Goal: Task Accomplishment & Management: Use online tool/utility

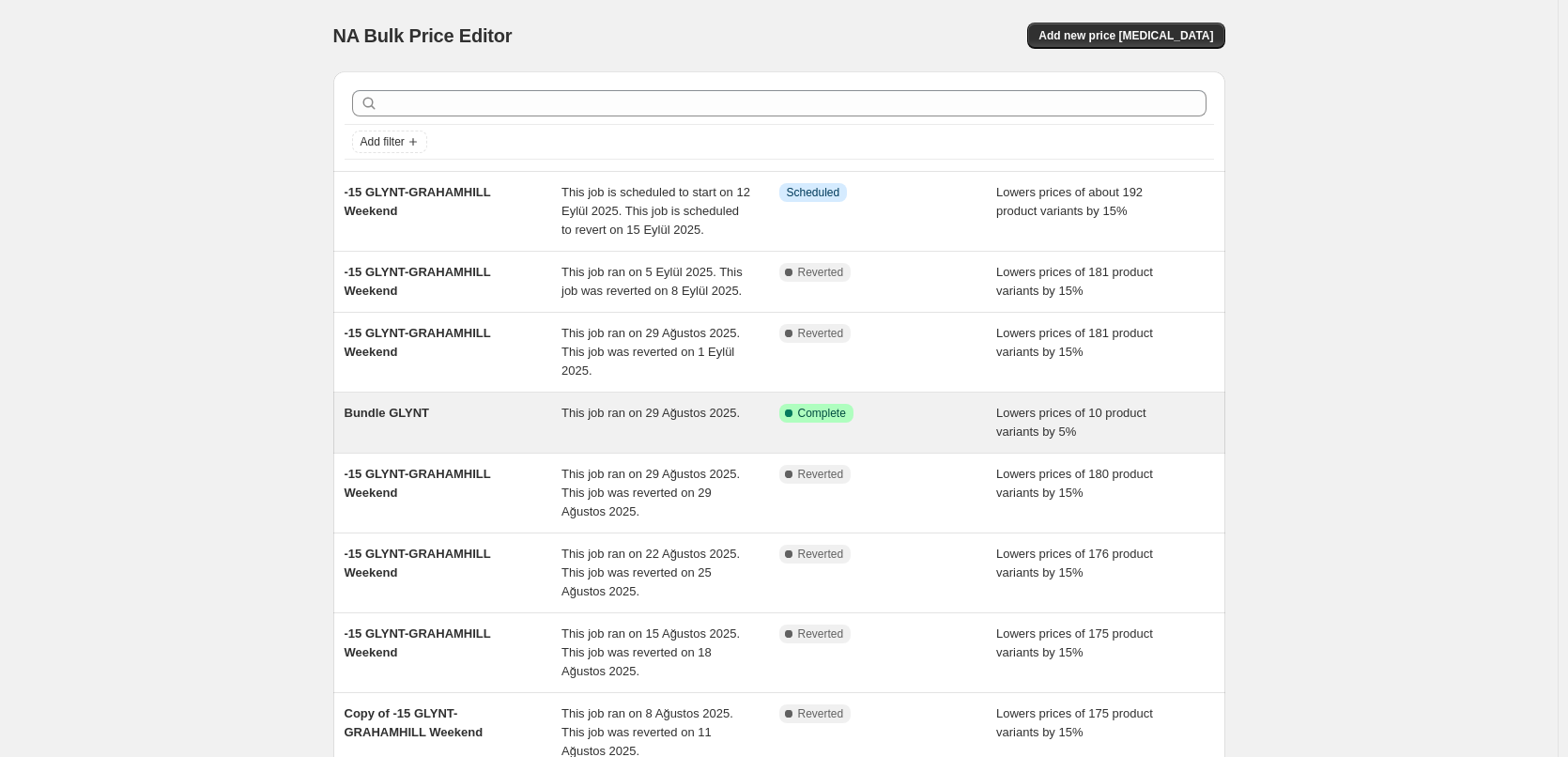
click at [472, 417] on div "Bundle GLYNT" at bounding box center [453, 422] width 218 height 38
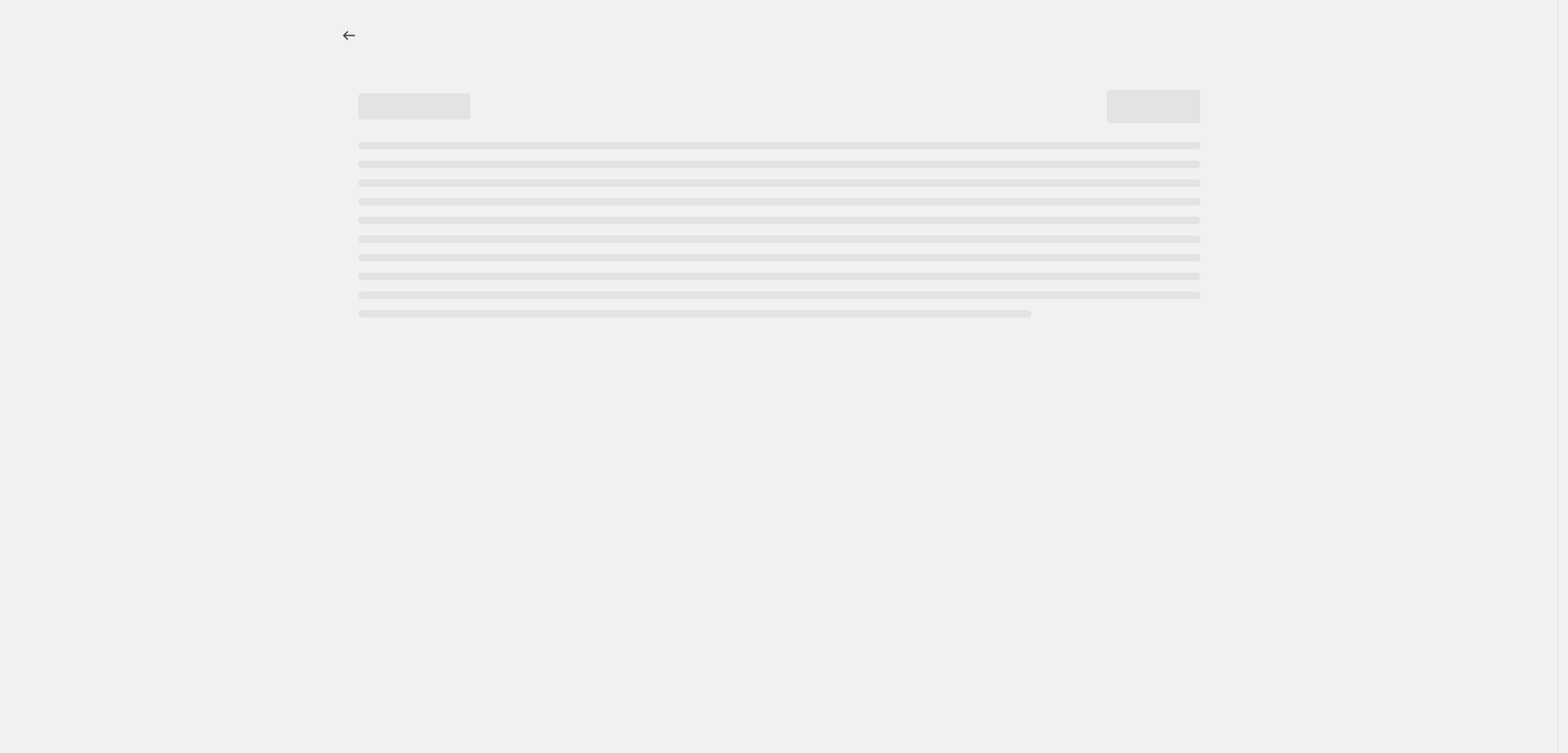
select select "percentage"
select select "collection"
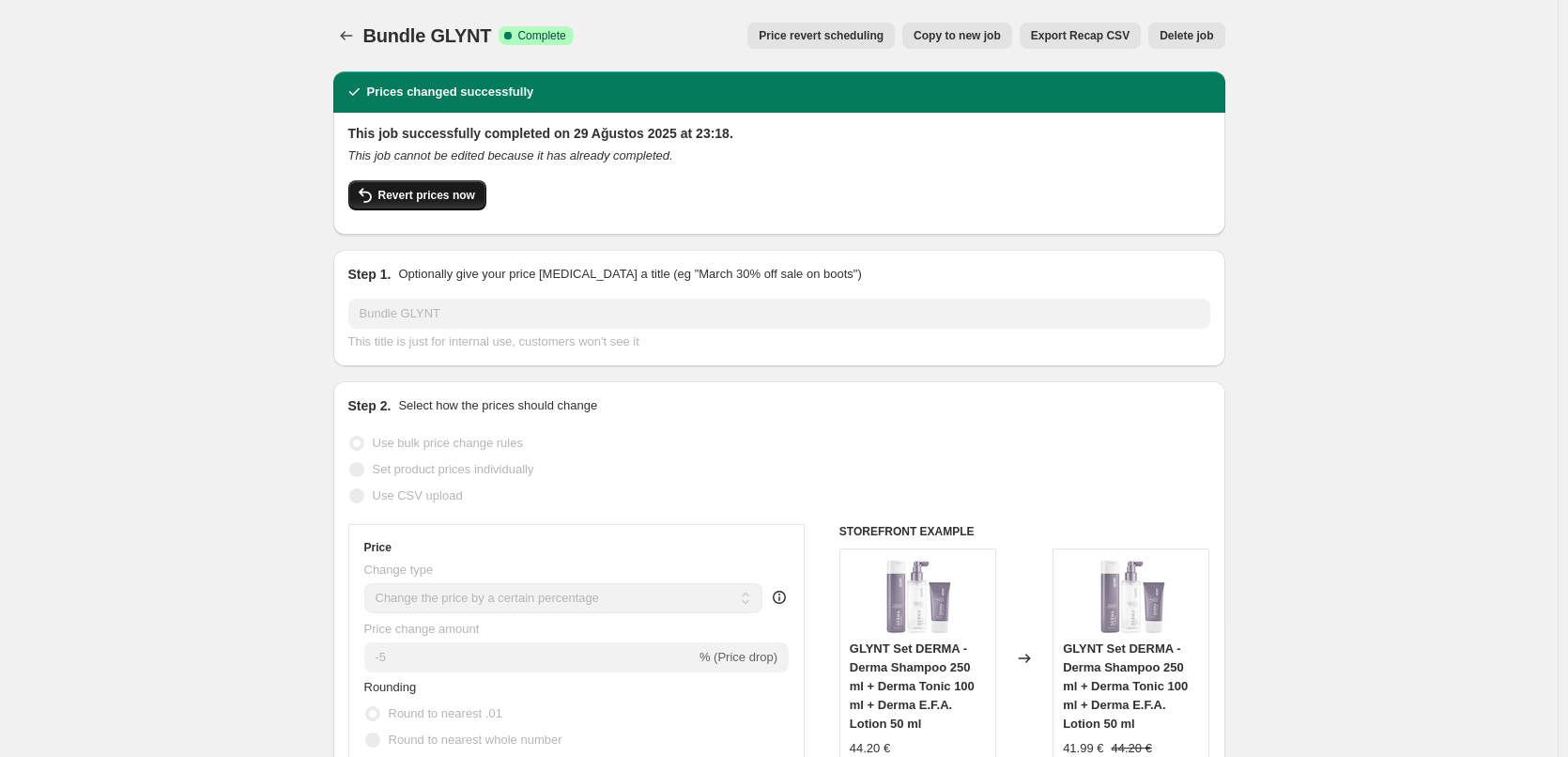
click at [451, 188] on button "Revert prices now" at bounding box center [417, 195] width 138 height 30
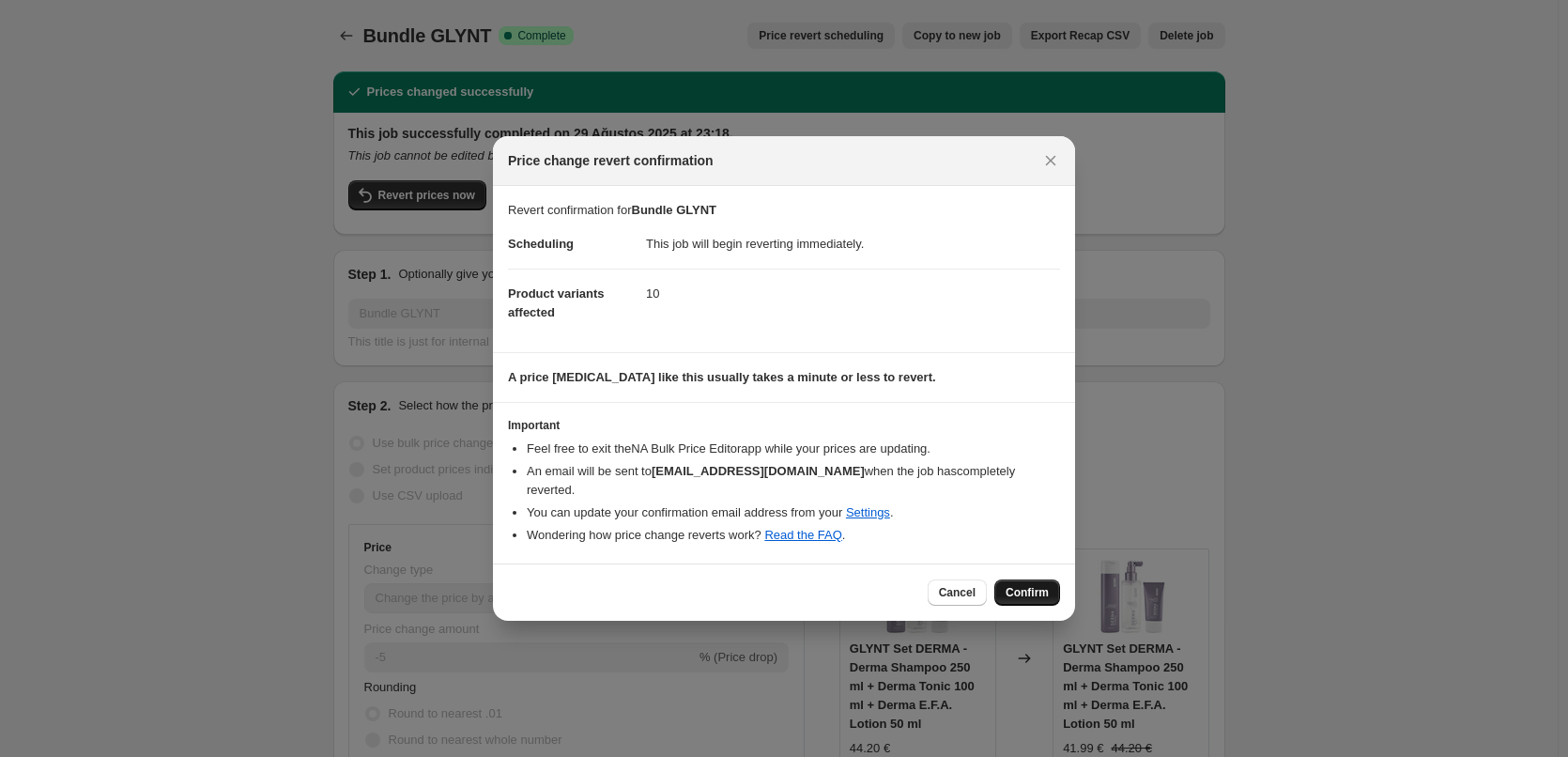
click at [1027, 579] on button "Confirm" at bounding box center [1027, 592] width 66 height 26
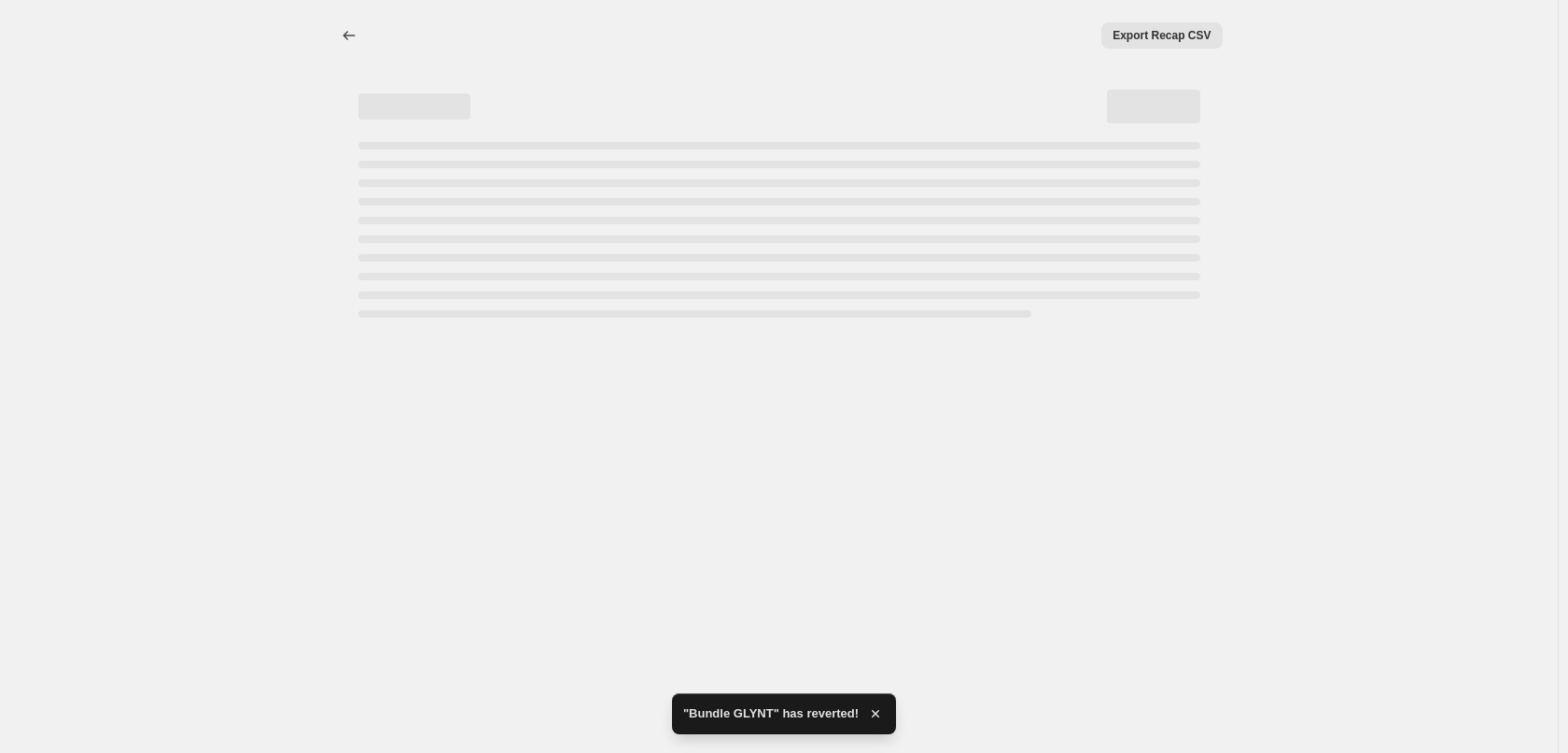
select select "percentage"
select select "collection"
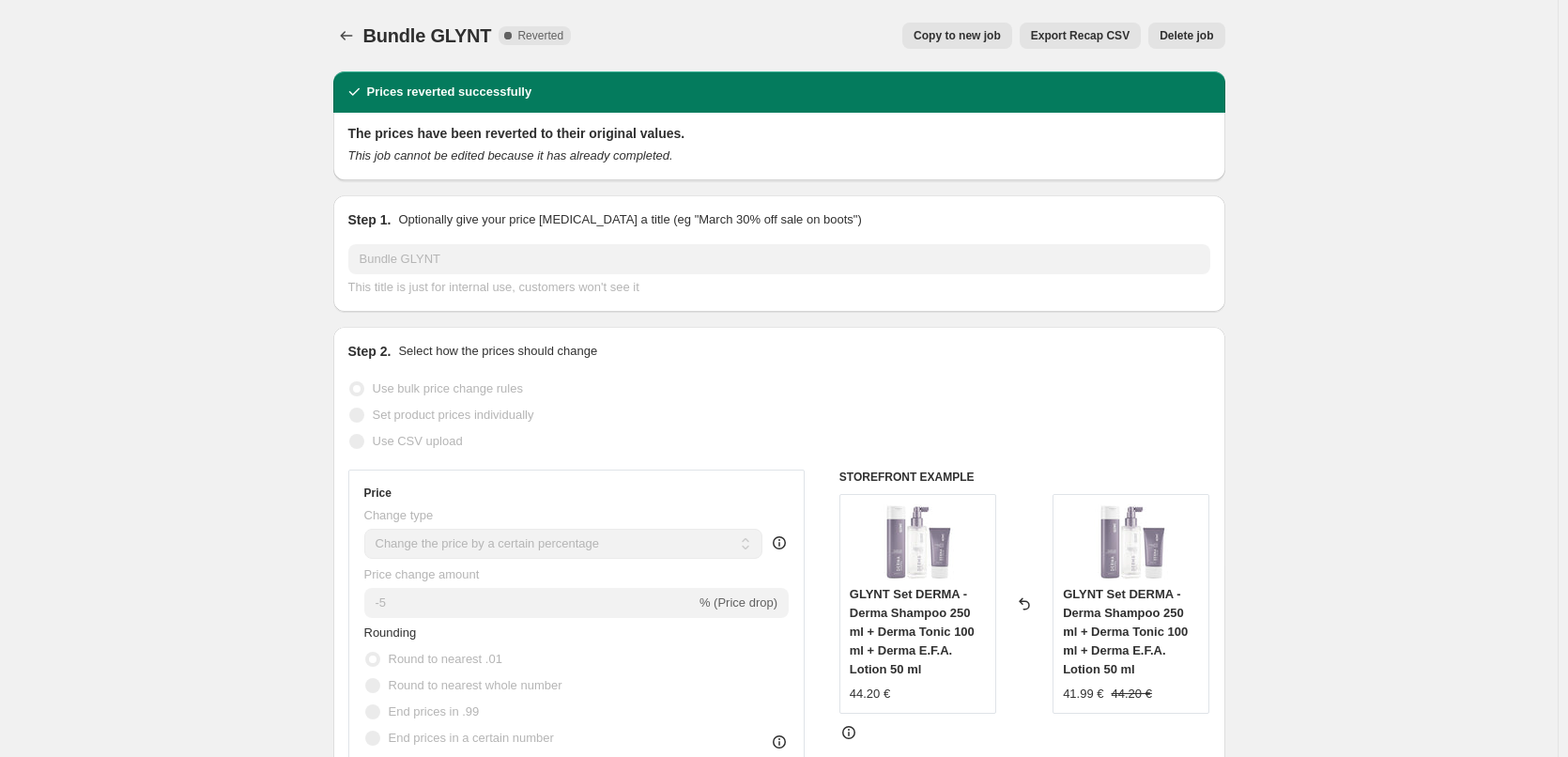
click at [991, 30] on span "Copy to new job" at bounding box center [957, 35] width 88 height 15
select select "percentage"
select select "collection"
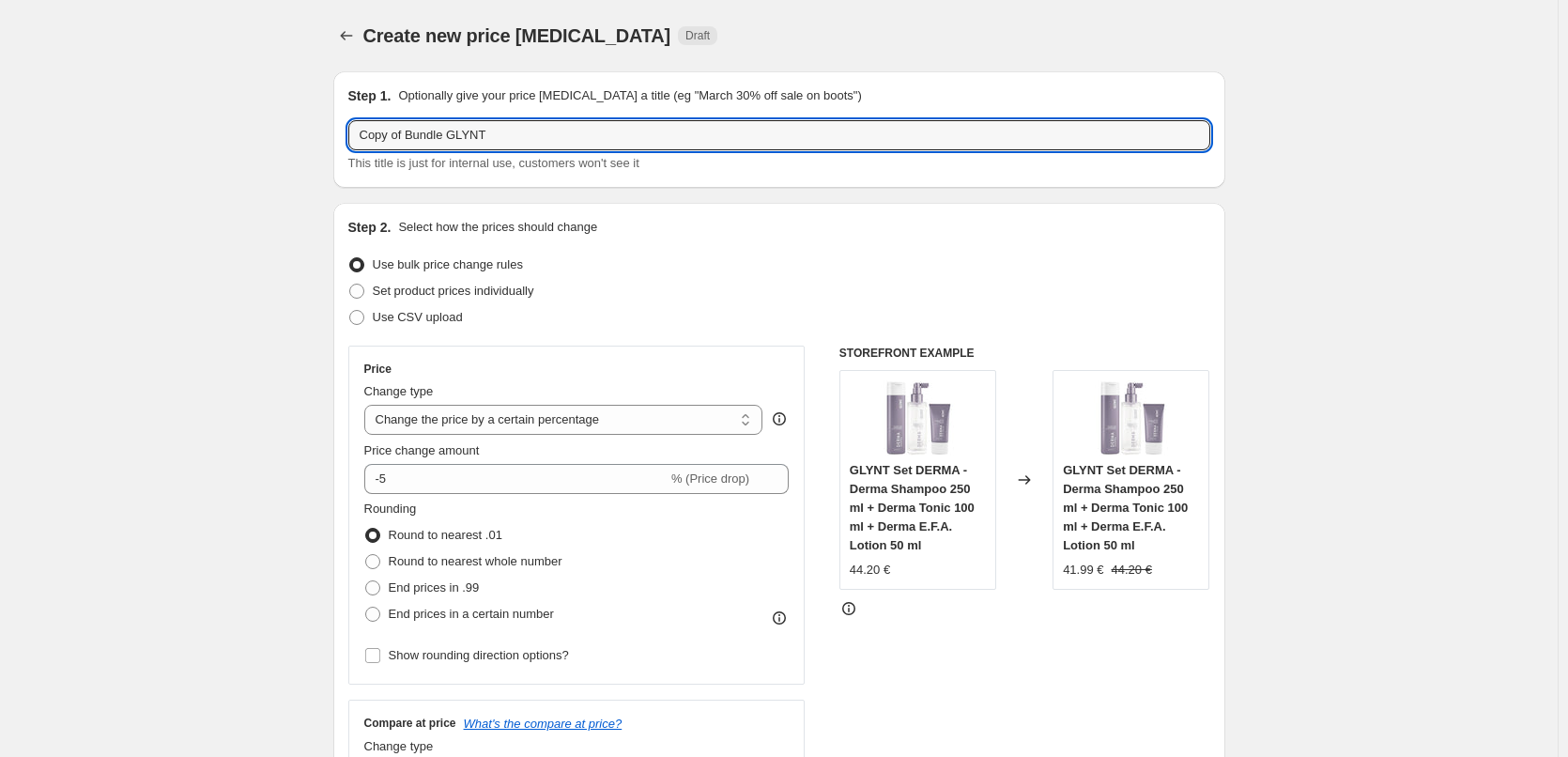
drag, startPoint x: 413, startPoint y: 145, endPoint x: 338, endPoint y: 141, distance: 75.1
click at [338, 141] on div "Step 1. Optionally give your price [MEDICAL_DATA] a title (eg "March 30% off sa…" at bounding box center [779, 129] width 892 height 117
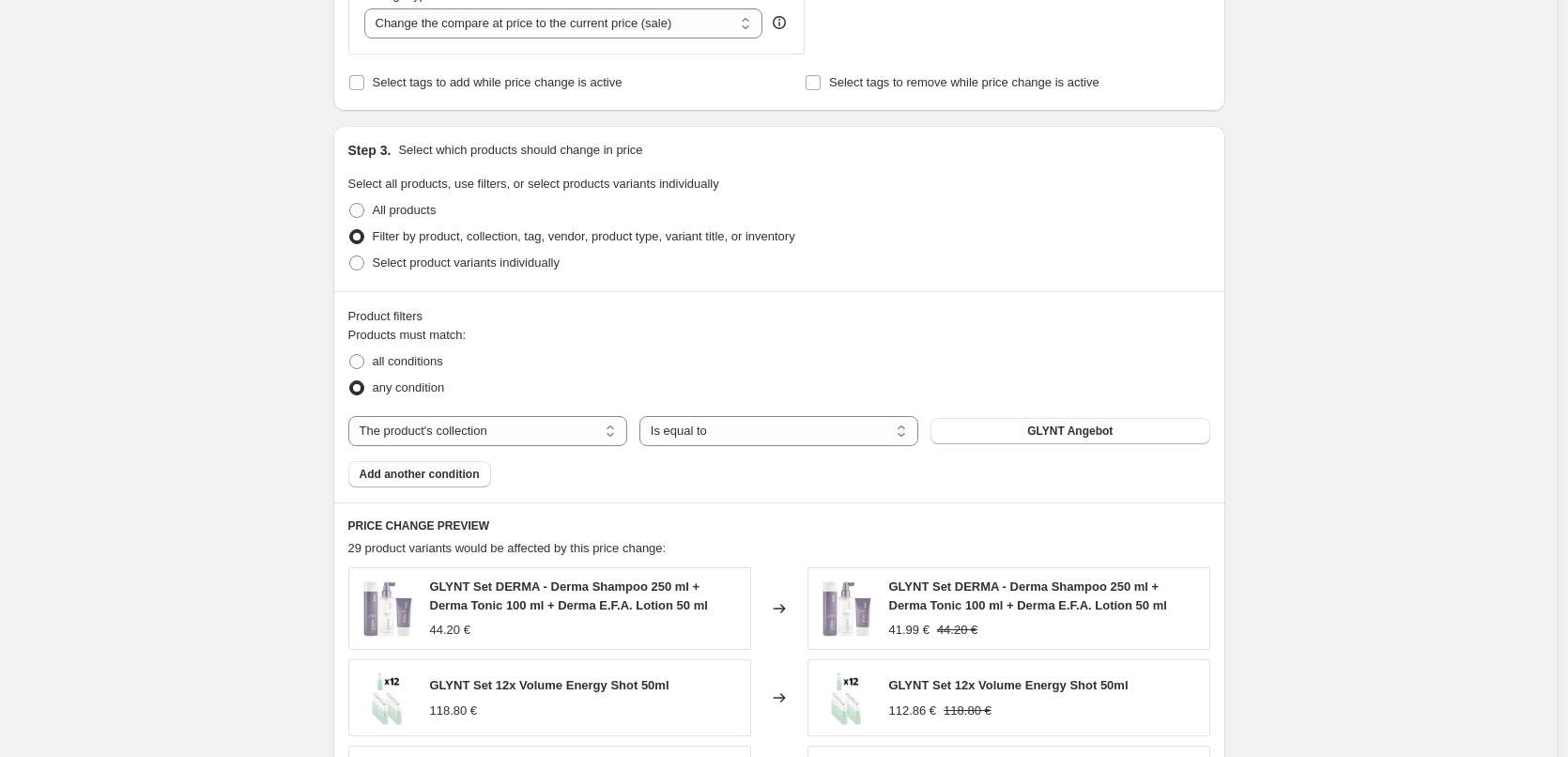
scroll to position [1345, 0]
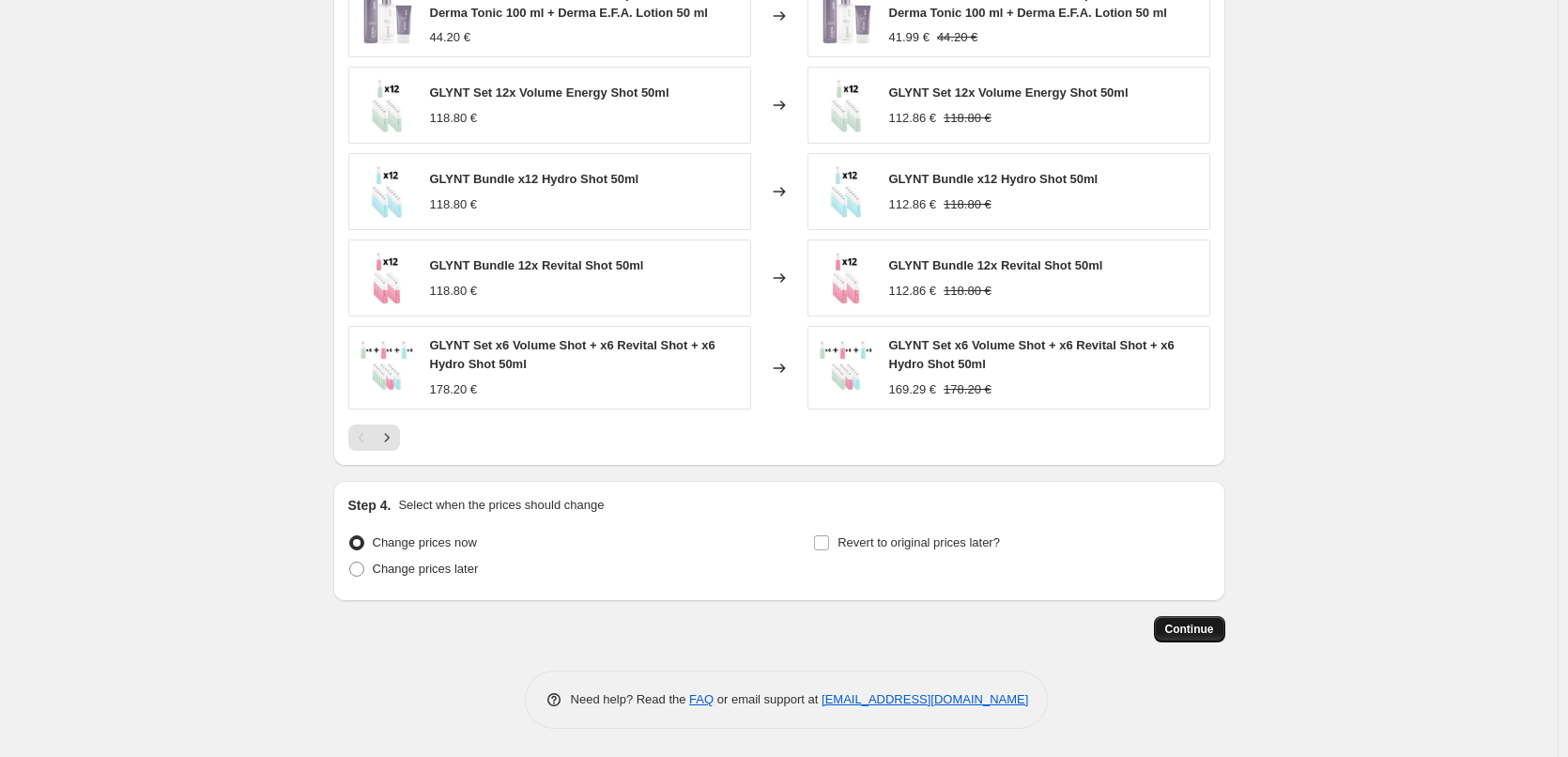
type input "Bundle GLYNT"
click at [1183, 632] on span "Continue" at bounding box center [1190, 629] width 49 height 15
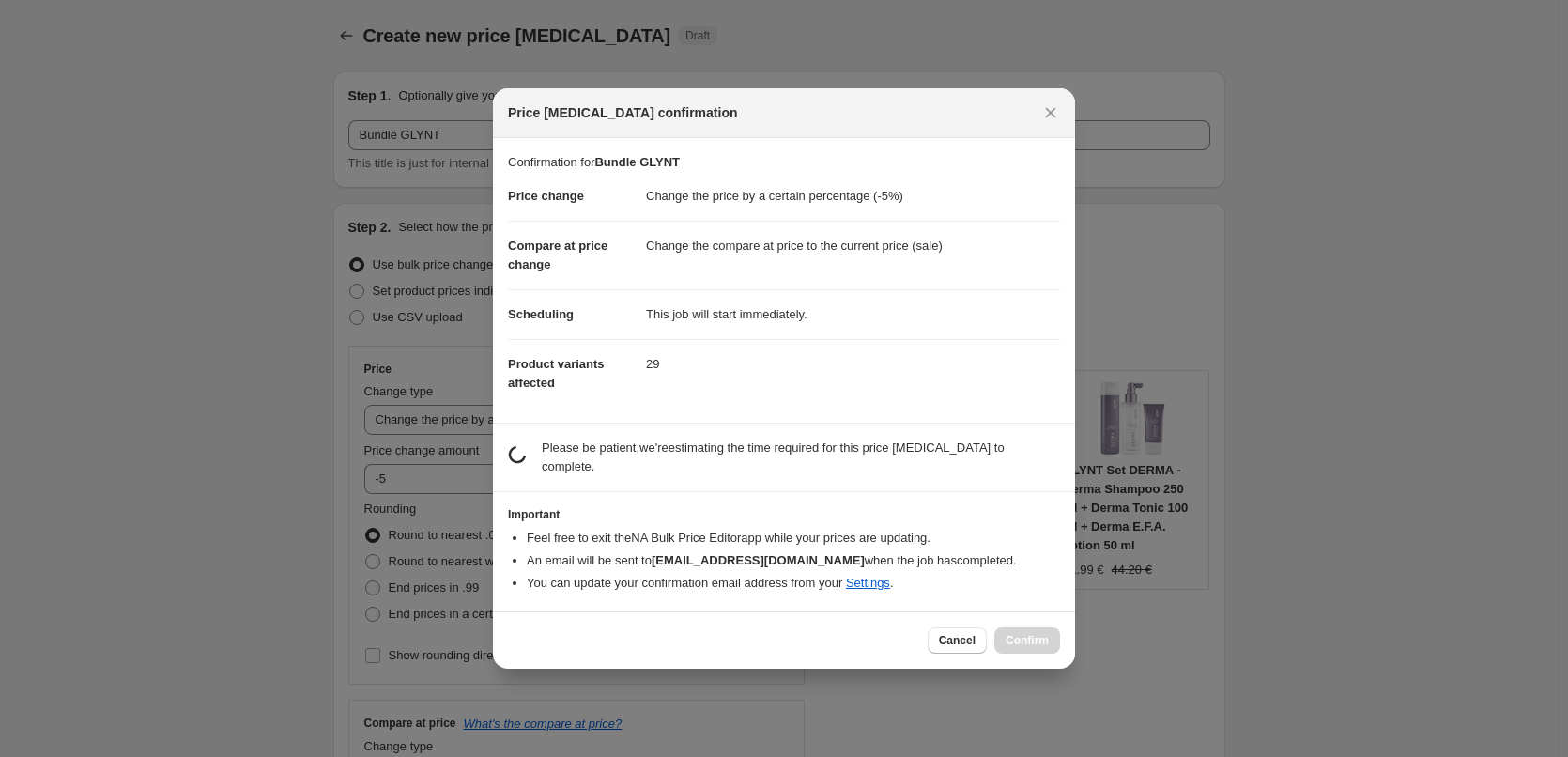
scroll to position [0, 0]
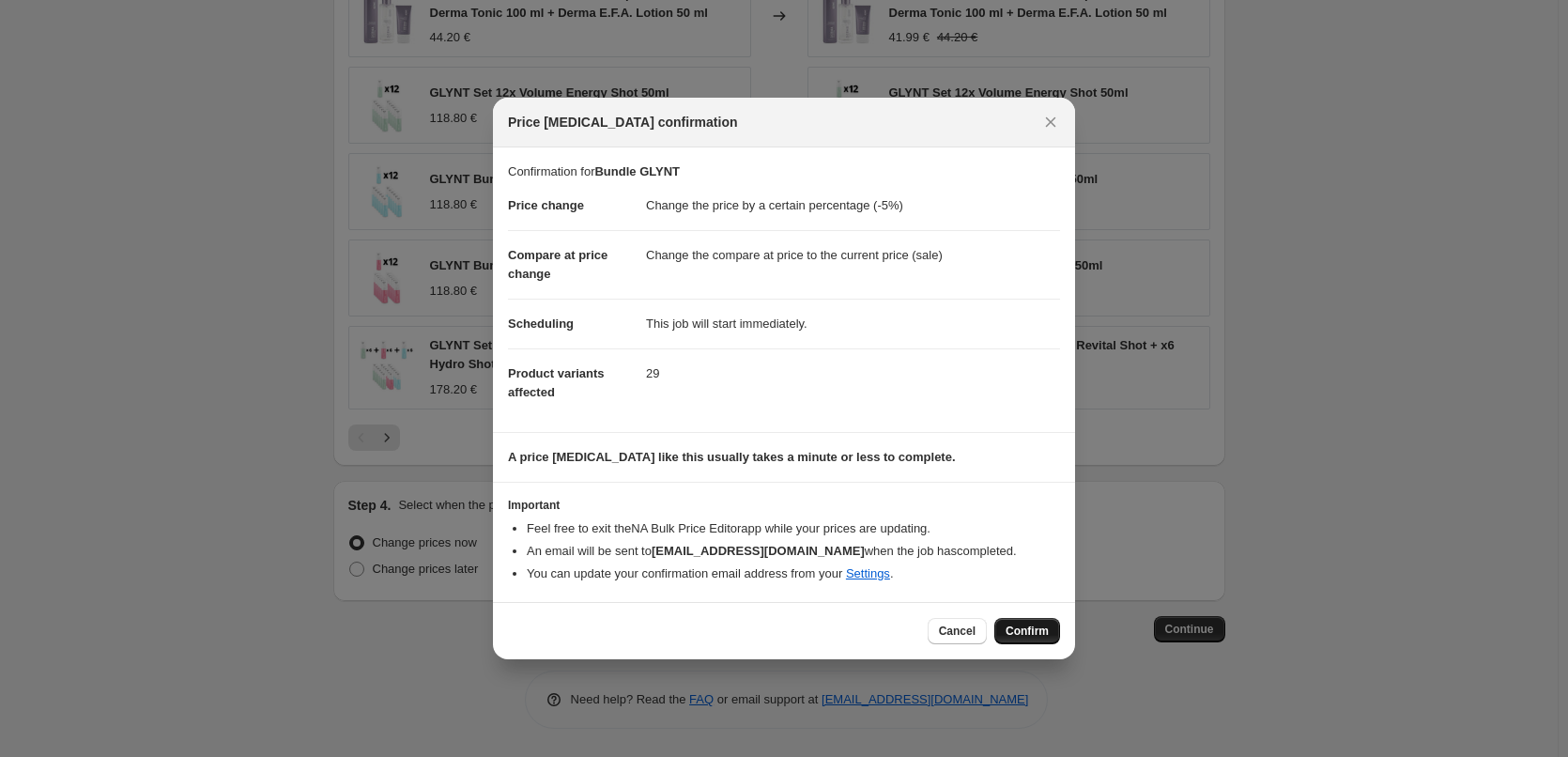
click at [1026, 639] on button "Confirm" at bounding box center [1027, 631] width 66 height 26
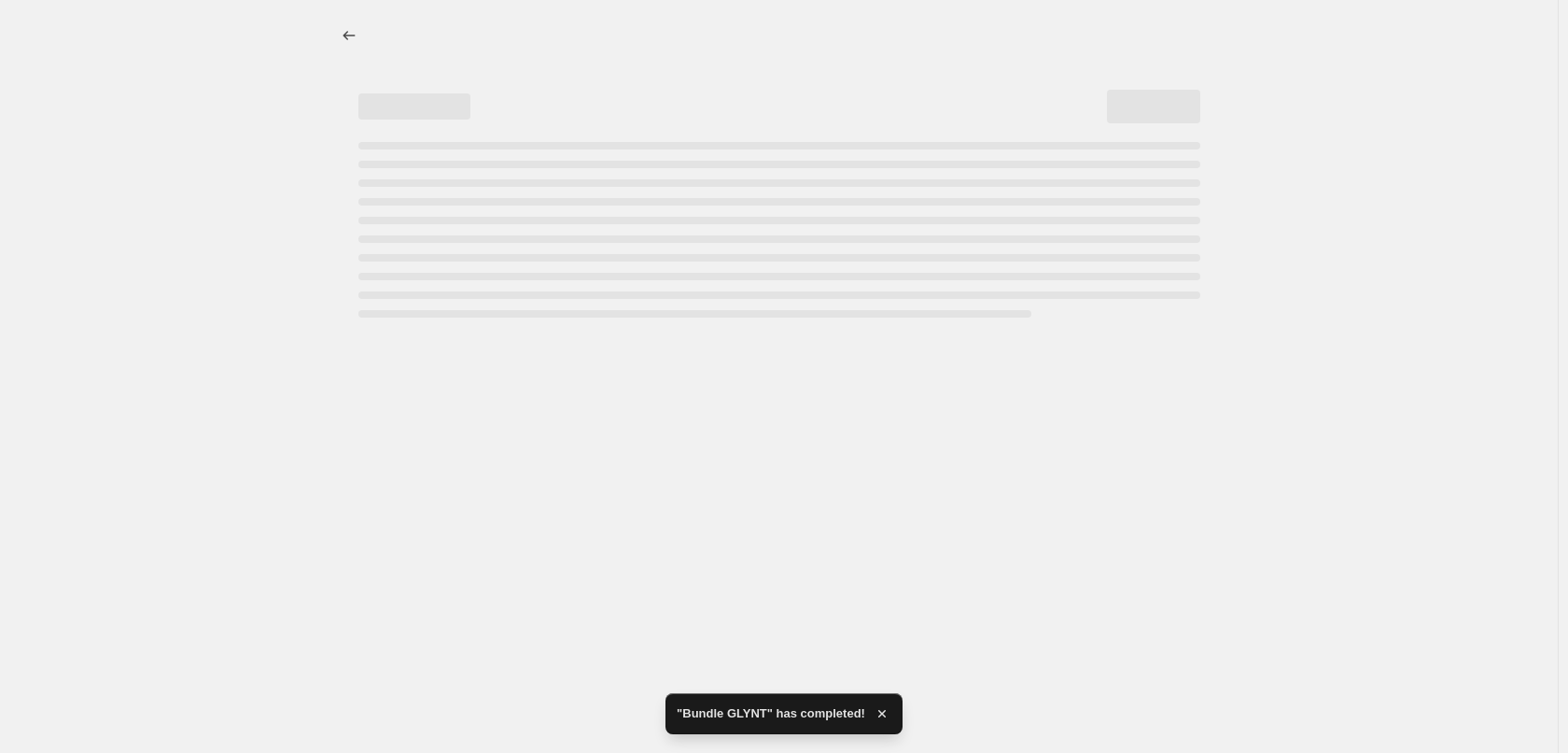
select select "percentage"
select select "collection"
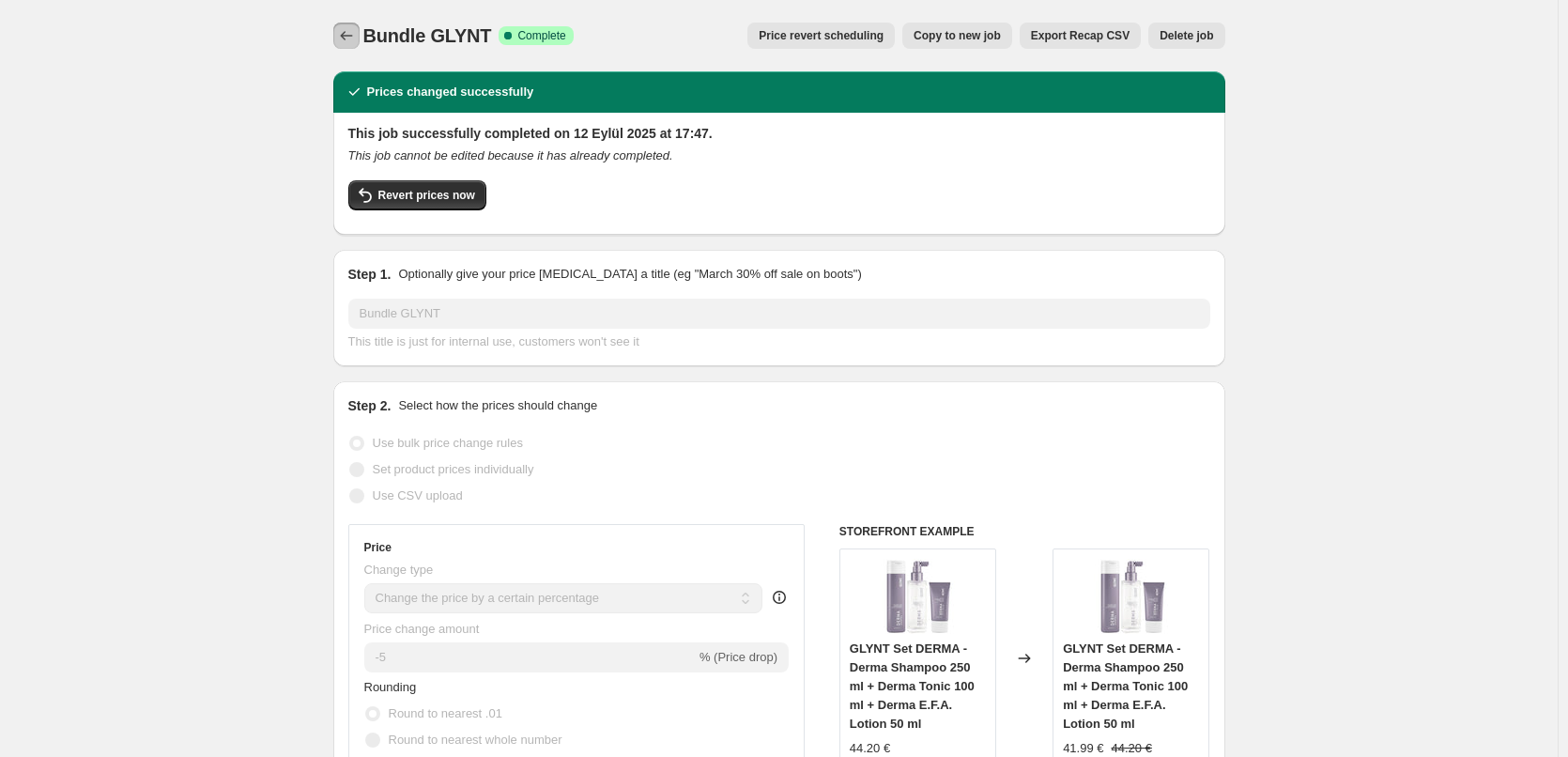
click at [355, 36] on icon "Price change jobs" at bounding box center [345, 35] width 18 height 18
